Goal: Task Accomplishment & Management: Manage account settings

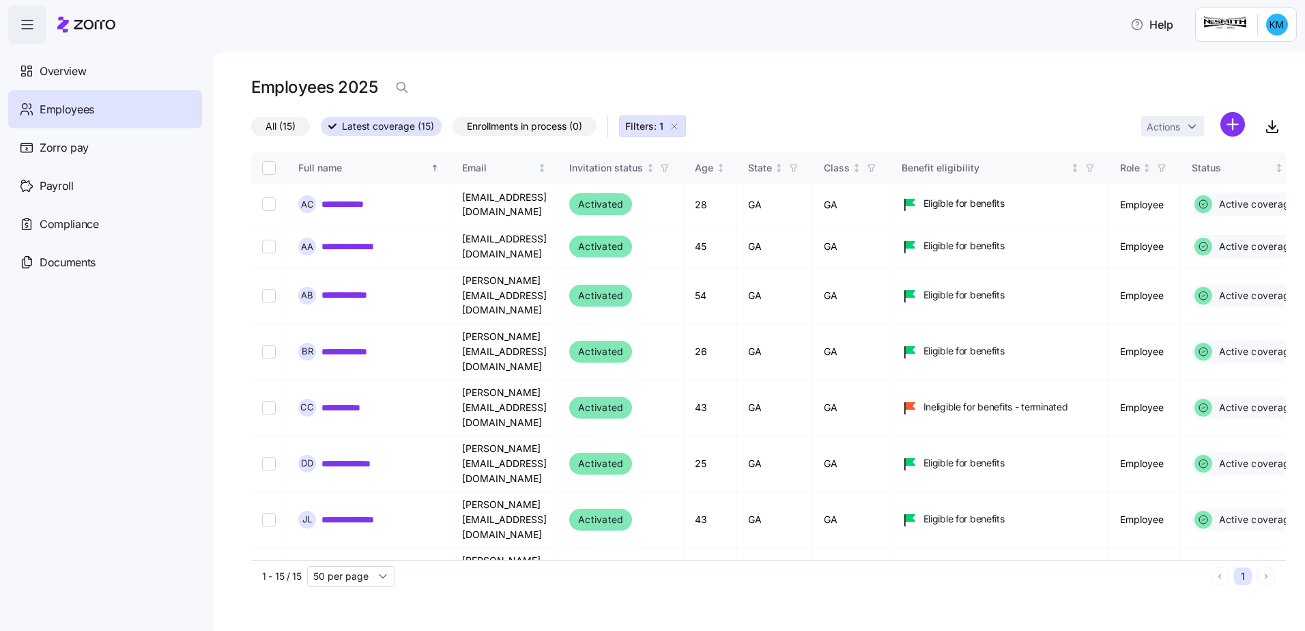
click at [38, 20] on span "button" at bounding box center [27, 24] width 37 height 37
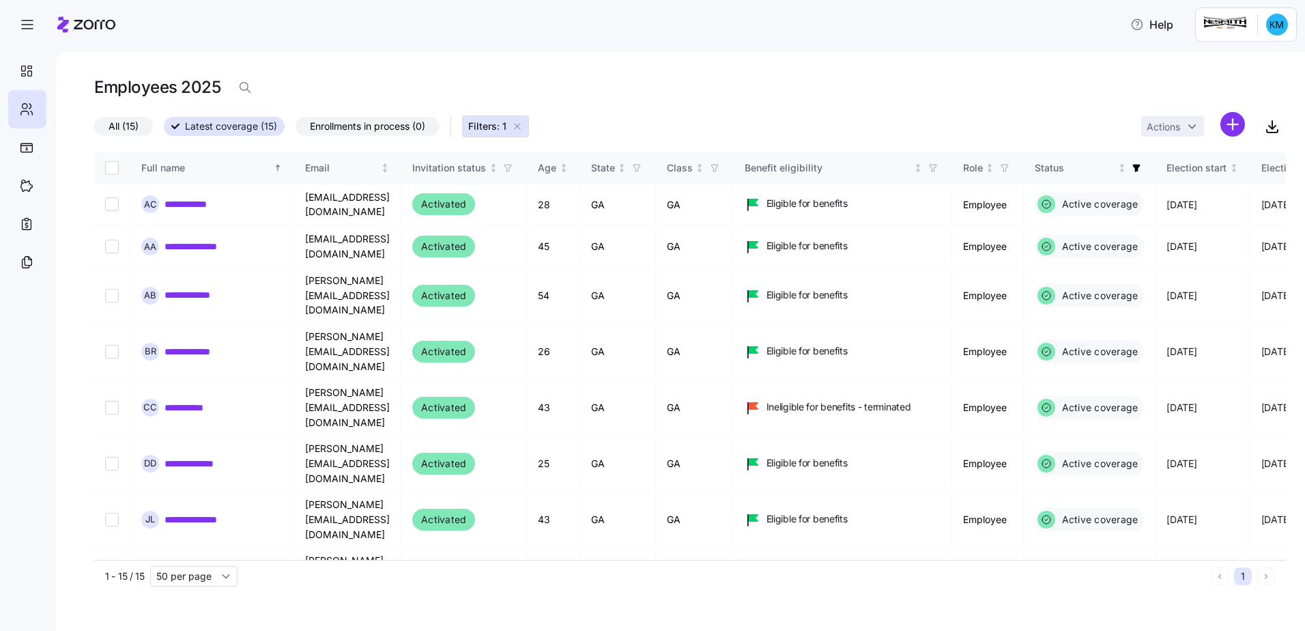
click at [1280, 24] on html "**********" at bounding box center [652, 311] width 1305 height 622
click at [1232, 134] on div "Log out" at bounding box center [1222, 138] width 53 height 15
